Goal: Task Accomplishment & Management: Manage account settings

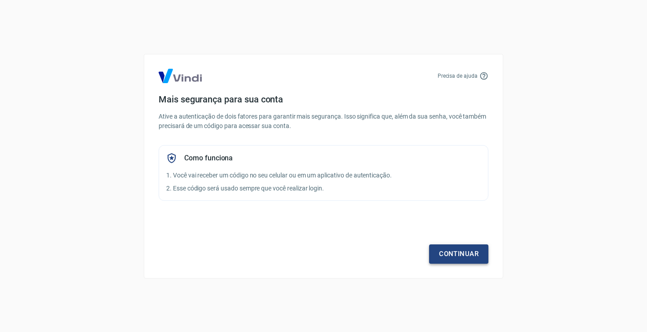
click at [440, 248] on link "Continuar" at bounding box center [458, 253] width 59 height 19
